Goal: Task Accomplishment & Management: Manage account settings

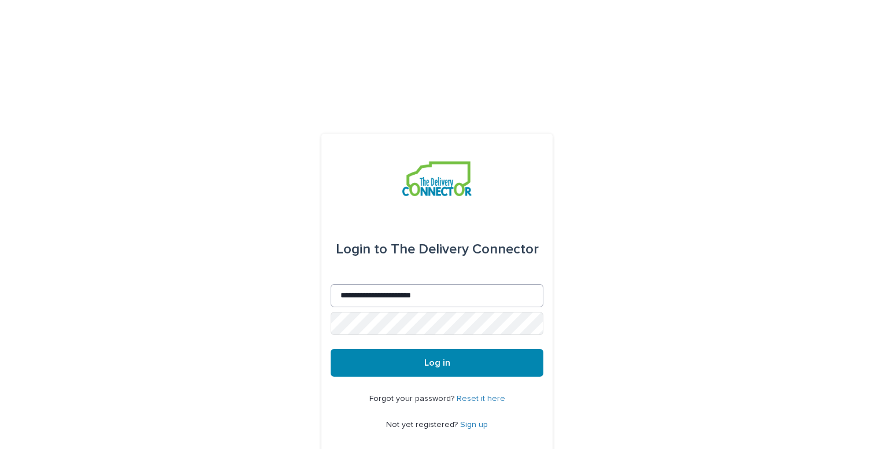
type input "**********"
click at [331, 349] on button "Log in" at bounding box center [437, 363] width 213 height 28
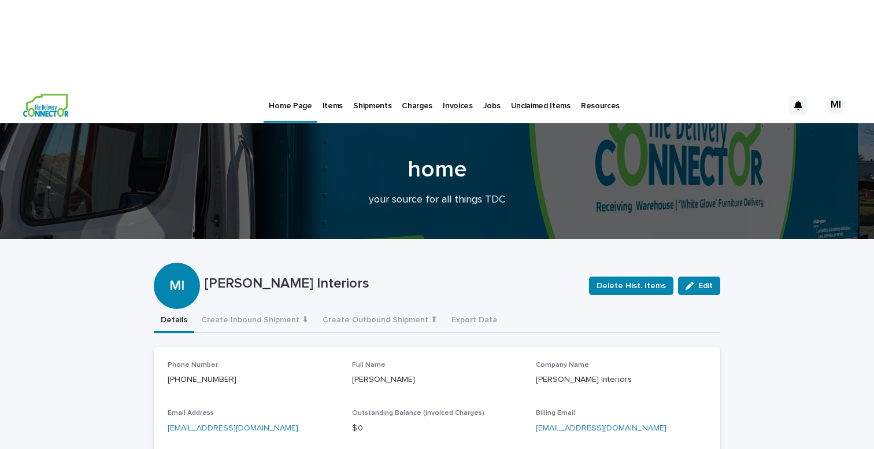
click at [484, 87] on p "Jobs" at bounding box center [491, 99] width 17 height 24
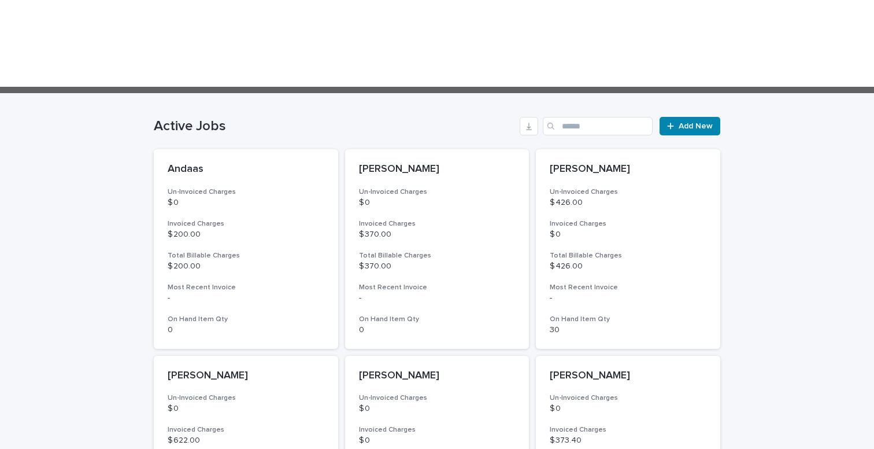
scroll to position [314, 0]
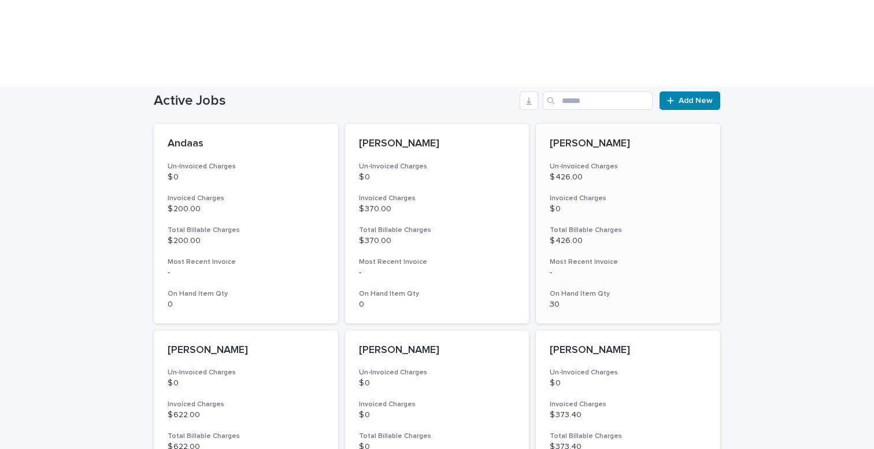
click at [658, 172] on p "$ 426.00" at bounding box center [628, 177] width 157 height 10
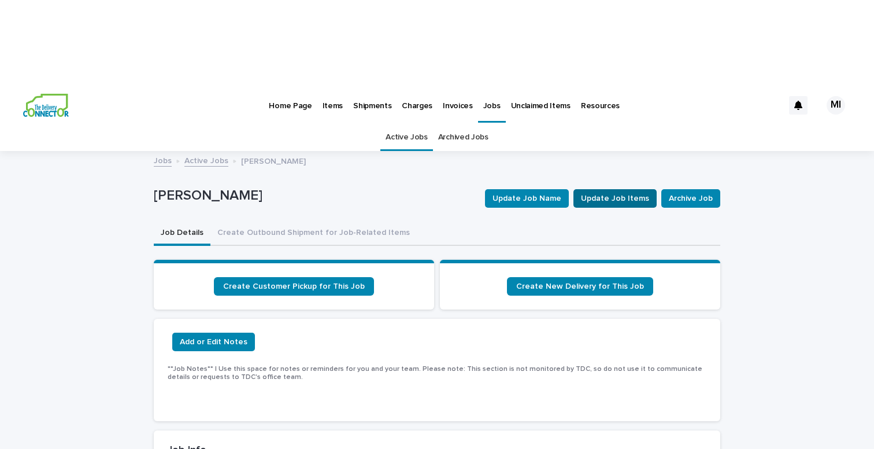
click at [619, 193] on span "Update Job Items" at bounding box center [615, 199] width 68 height 12
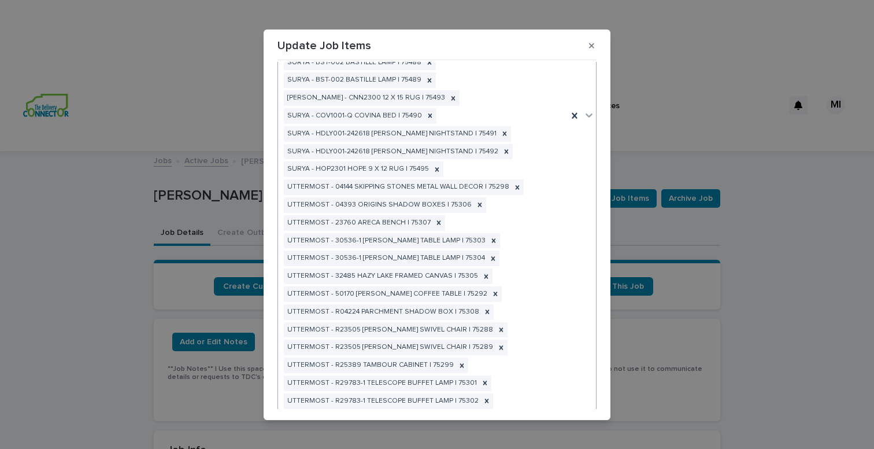
scroll to position [182, 0]
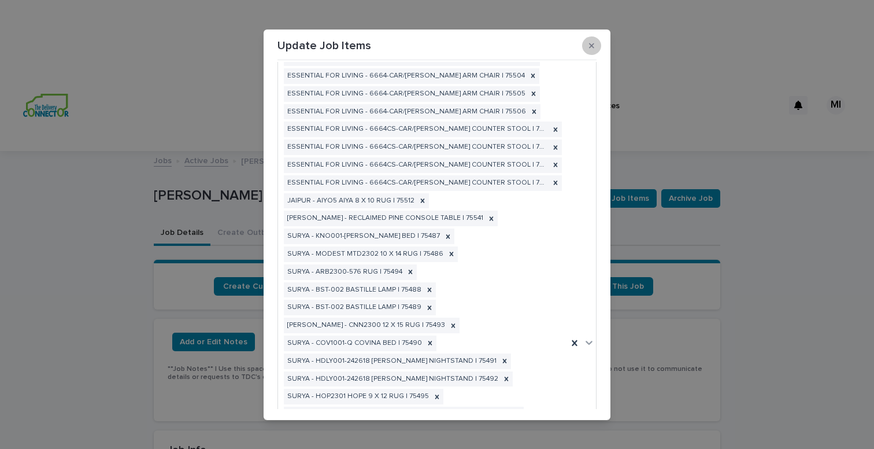
click at [595, 44] on button "button" at bounding box center [591, 45] width 19 height 18
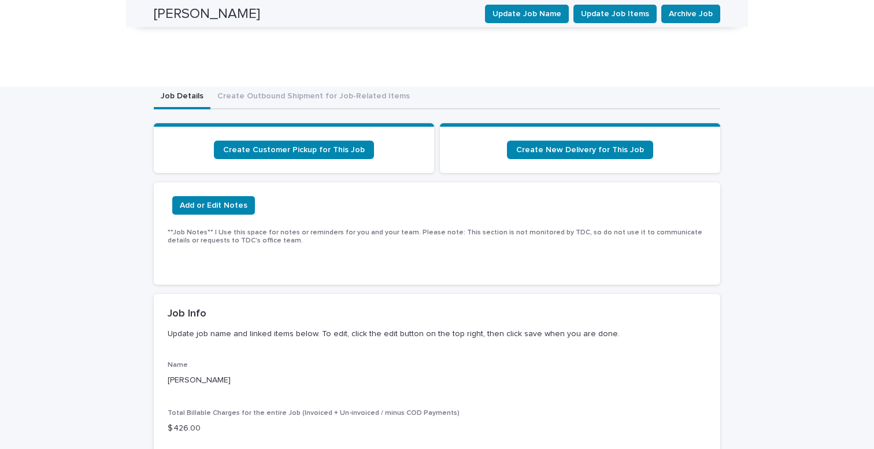
scroll to position [0, 0]
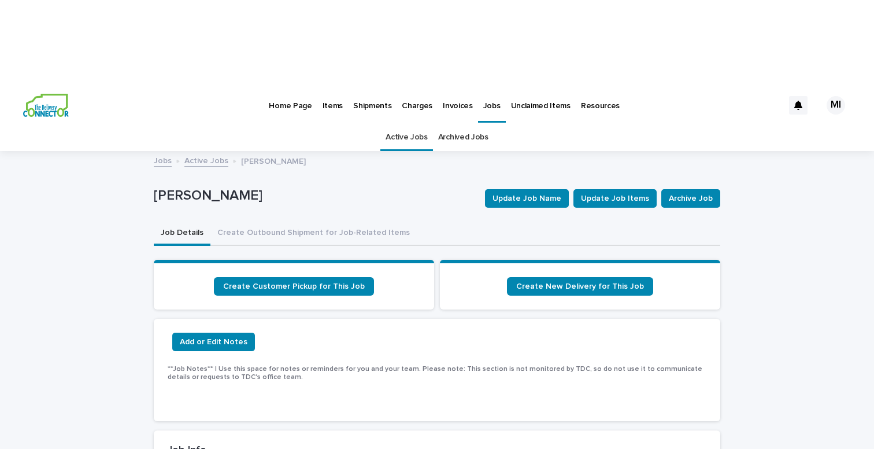
click at [327, 87] on p "Items" at bounding box center [333, 99] width 20 height 24
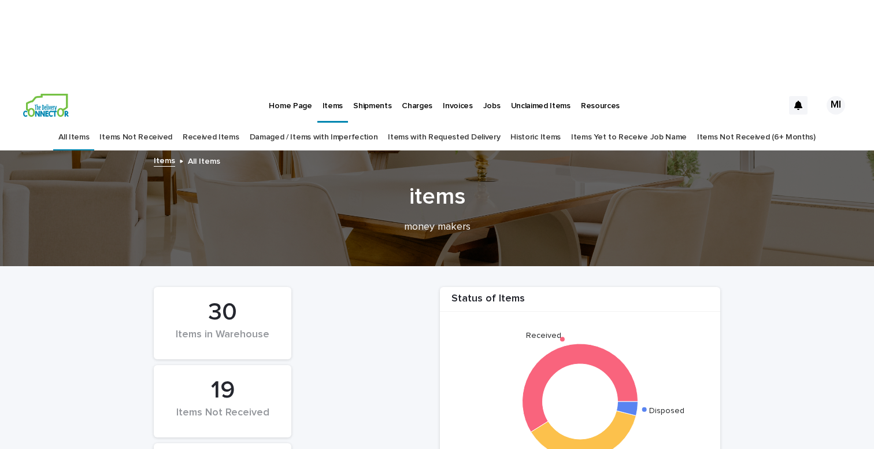
click at [368, 87] on p "Shipments" at bounding box center [372, 99] width 38 height 24
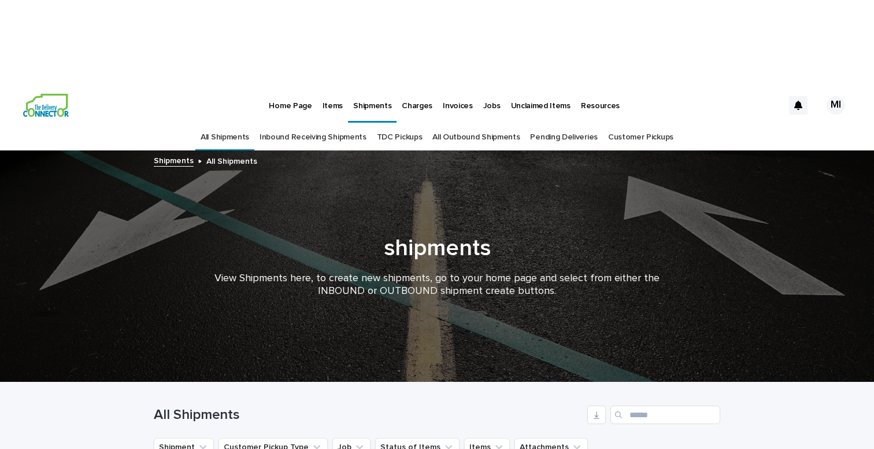
click at [293, 87] on p "Home Page" at bounding box center [290, 99] width 43 height 24
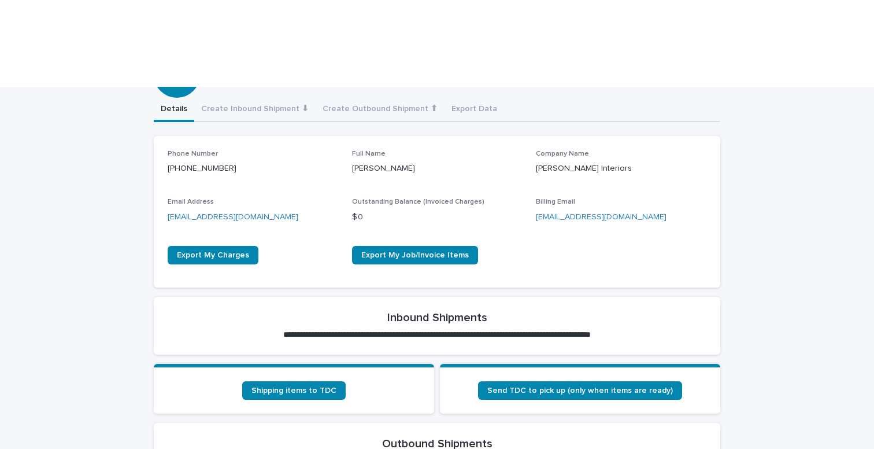
scroll to position [234, 0]
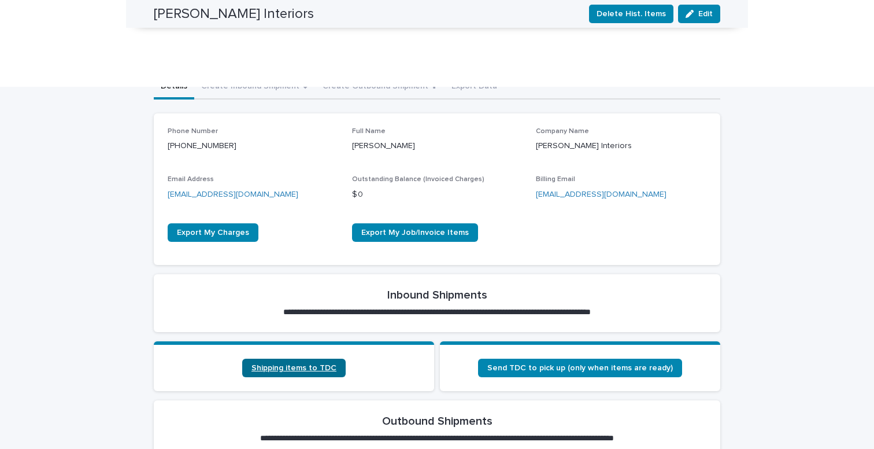
click at [297, 364] on span "Shipping items to TDC" at bounding box center [293, 368] width 85 height 8
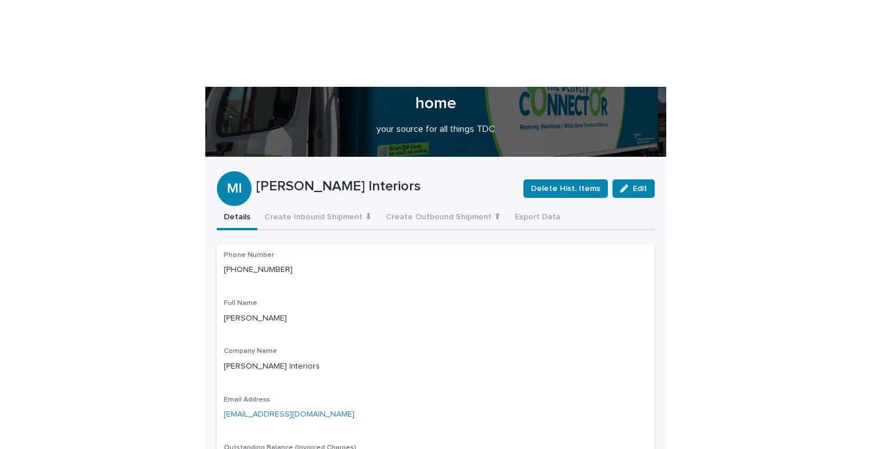
scroll to position [64, 0]
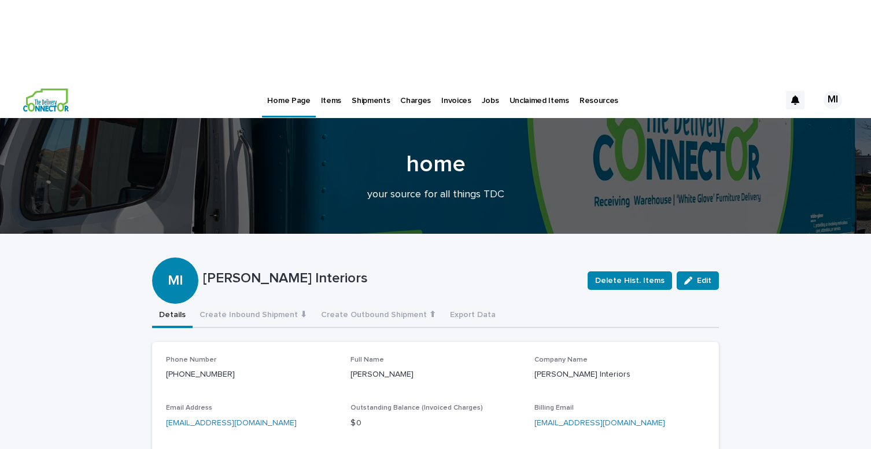
scroll to position [0, 0]
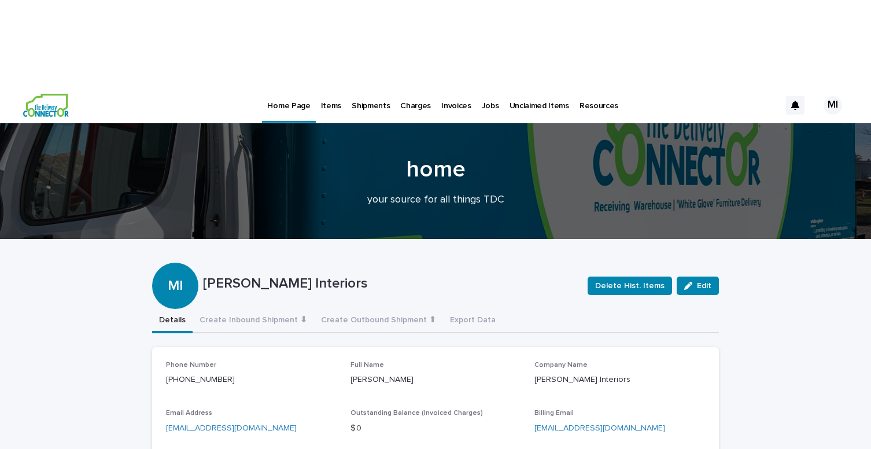
click at [364, 87] on p "Shipments" at bounding box center [370, 99] width 38 height 24
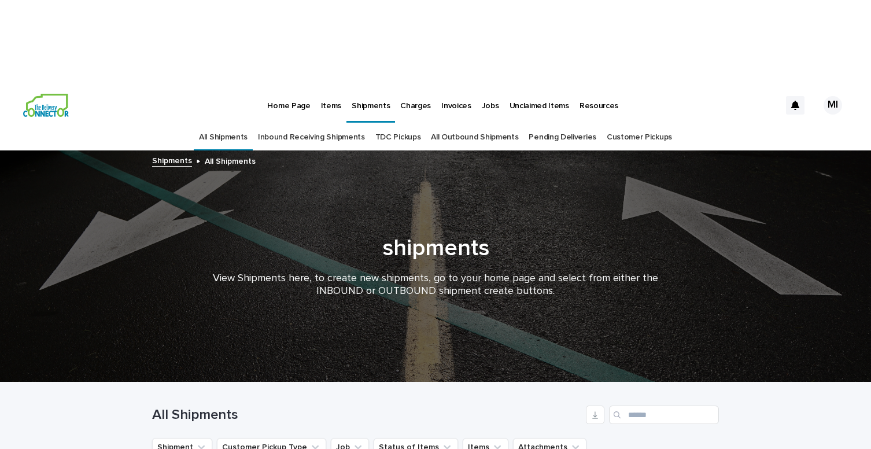
click at [301, 87] on p "Home Page" at bounding box center [288, 99] width 43 height 24
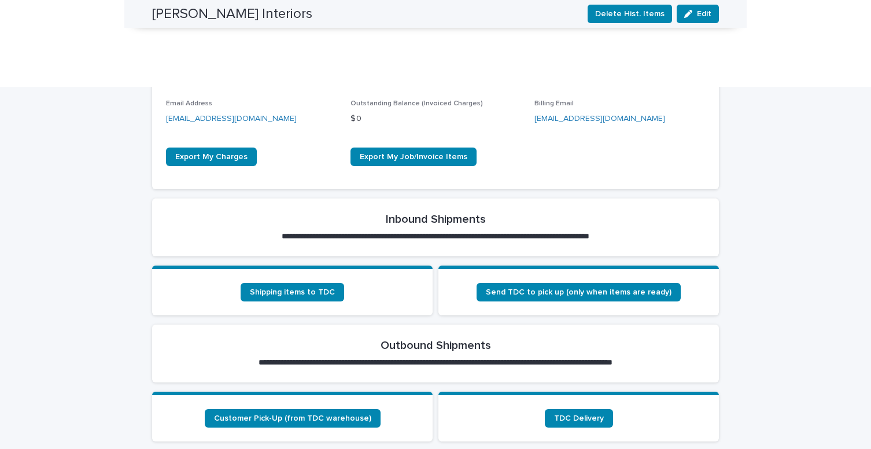
scroll to position [310, 0]
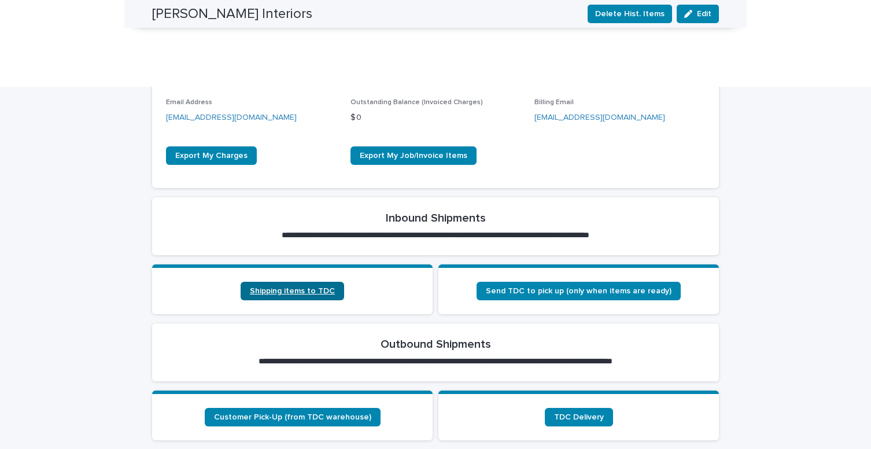
click at [290, 287] on span "Shipping items to TDC" at bounding box center [292, 291] width 85 height 8
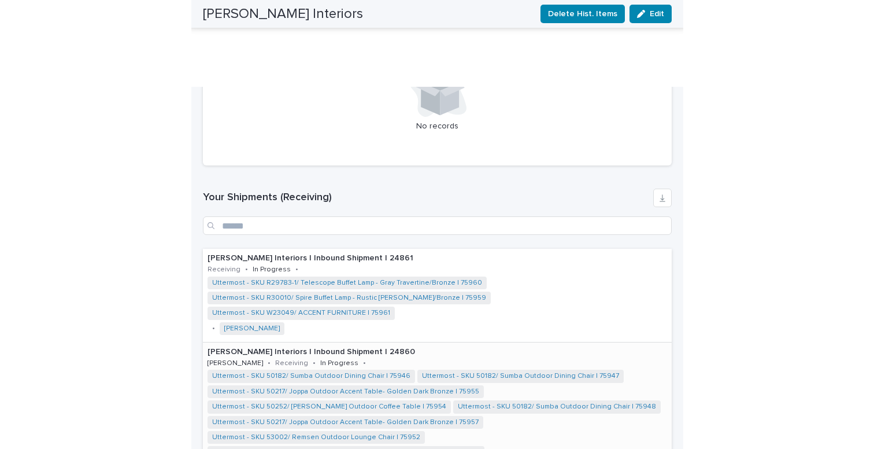
scroll to position [1064, 0]
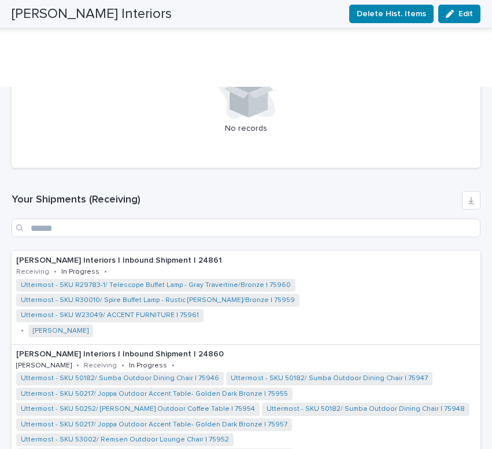
click at [269, 87] on div "Loading... Saving… Your Shipments (Deliveries) No records" at bounding box center [246, 78] width 469 height 197
drag, startPoint x: 489, startPoint y: 48, endPoint x: 590, endPoint y: 57, distance: 101.0
click at [491, 57] on html "**********" at bounding box center [246, 224] width 492 height 449
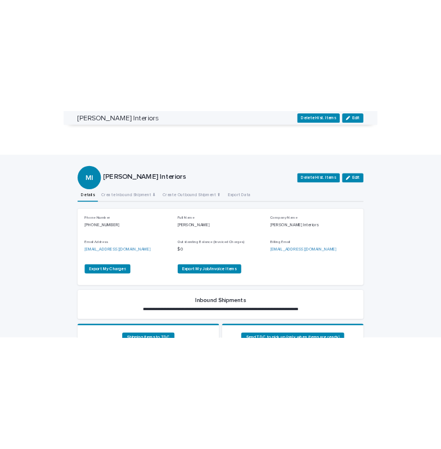
scroll to position [0, 0]
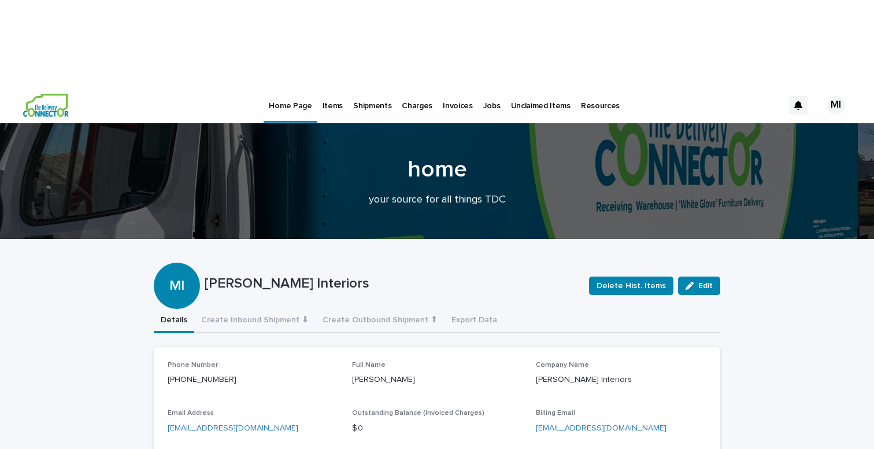
click at [358, 87] on p "Shipments" at bounding box center [372, 99] width 38 height 24
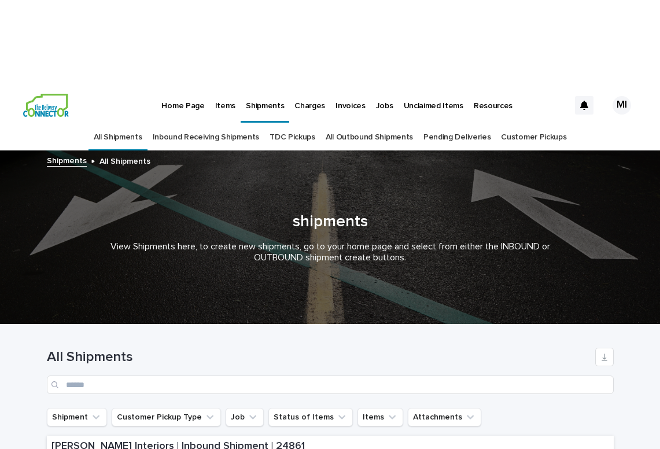
click at [256, 87] on p "Shipments" at bounding box center [265, 99] width 38 height 24
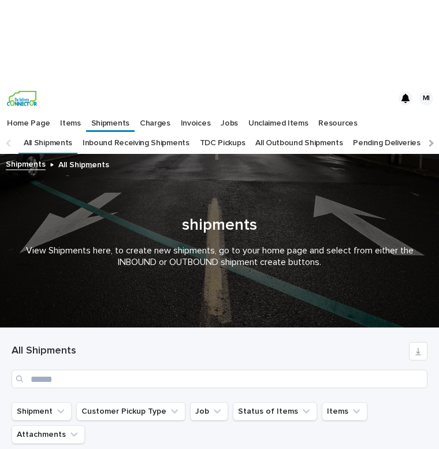
click at [274, 131] on link "All Outbound Shipments" at bounding box center [299, 142] width 87 height 23
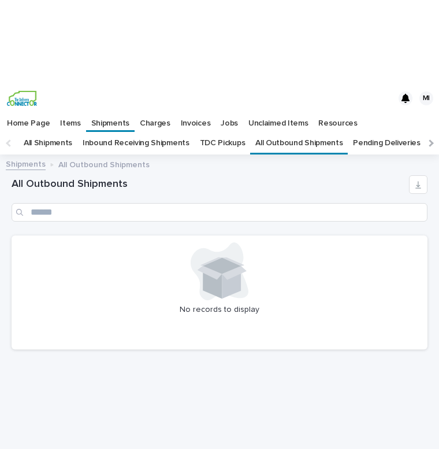
click at [36, 110] on p "Home Page" at bounding box center [28, 119] width 43 height 18
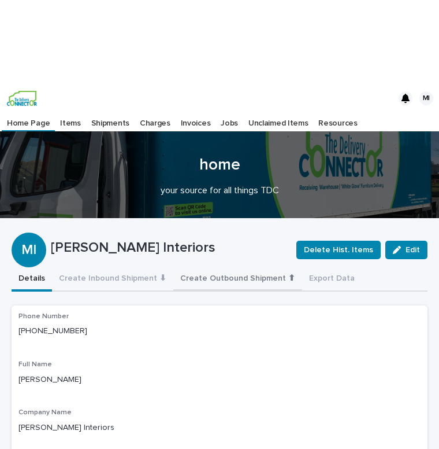
click at [213, 267] on button "Create Outbound Shipment ⬆" at bounding box center [237, 279] width 129 height 24
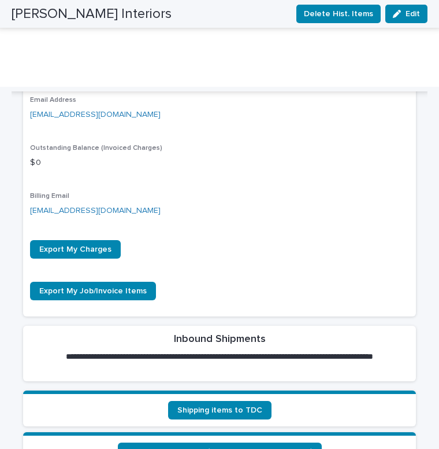
scroll to position [348, 0]
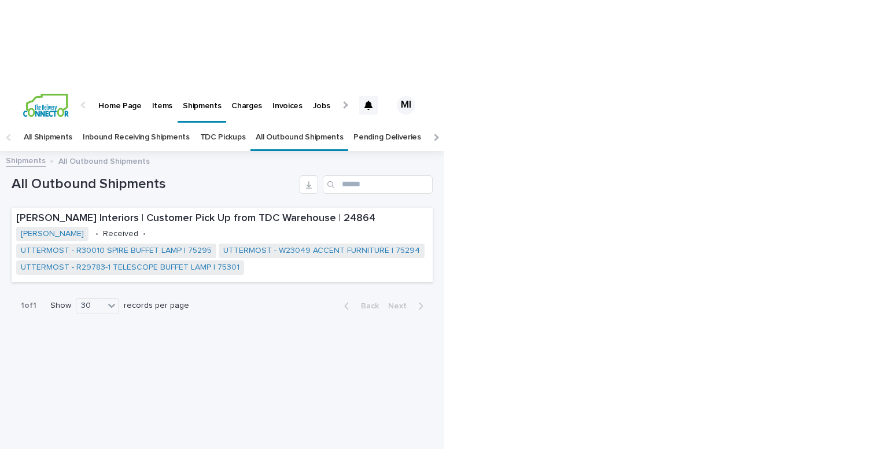
drag, startPoint x: 585, startPoint y: 182, endPoint x: 584, endPoint y: 166, distance: 15.1
click at [491, 166] on div "Home Page Items Shipments Charges Invoices Jobs Unclaimed Items Resources MI Al…" at bounding box center [437, 311] width 874 height 449
click at [491, 135] on div "Home Page Items Shipments Charges Invoices Jobs Unclaimed Items Resources MI Al…" at bounding box center [437, 311] width 874 height 449
